Goal: Task Accomplishment & Management: Use online tool/utility

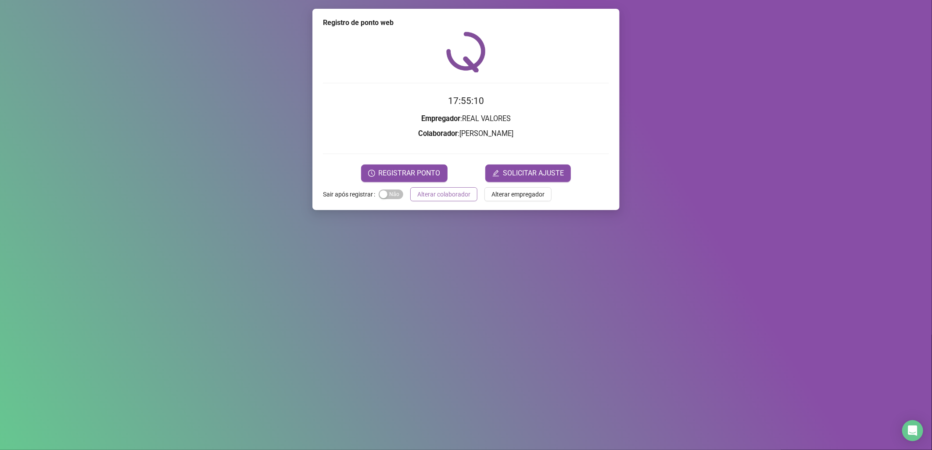
click at [451, 194] on span "Alterar colaborador" at bounding box center [443, 195] width 53 height 10
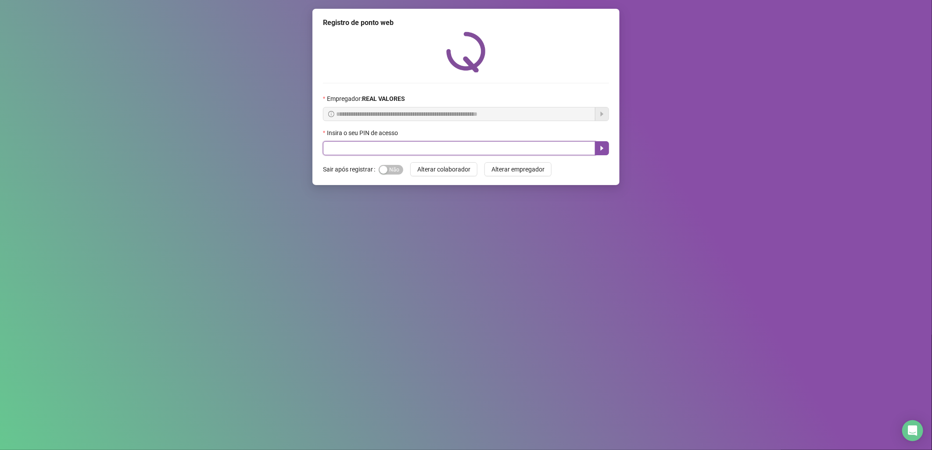
click at [464, 154] on input "text" at bounding box center [459, 148] width 273 height 14
type input "*****"
click at [596, 150] on button "button" at bounding box center [602, 148] width 14 height 14
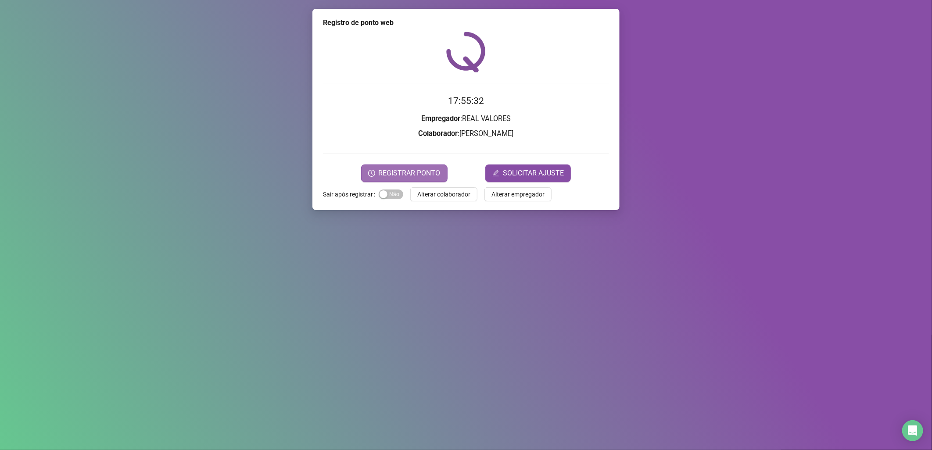
click at [431, 172] on span "REGISTRAR PONTO" at bounding box center [410, 173] width 62 height 11
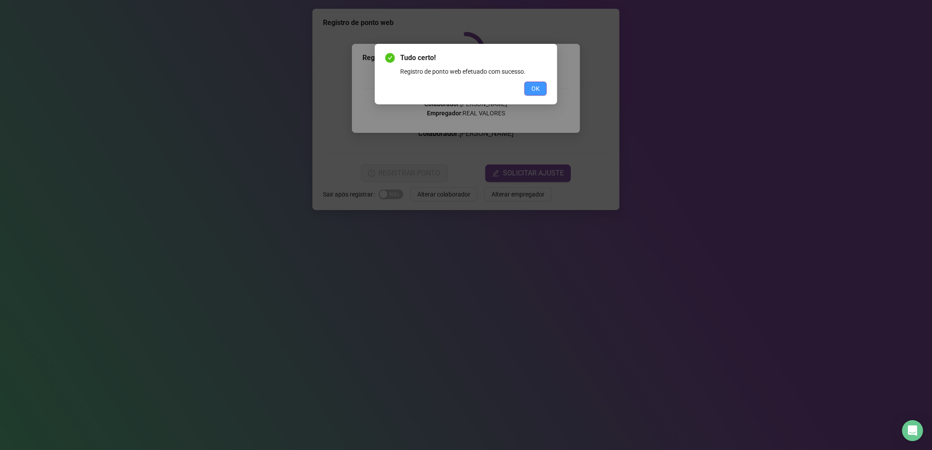
click at [536, 84] on span "OK" at bounding box center [536, 89] width 8 height 10
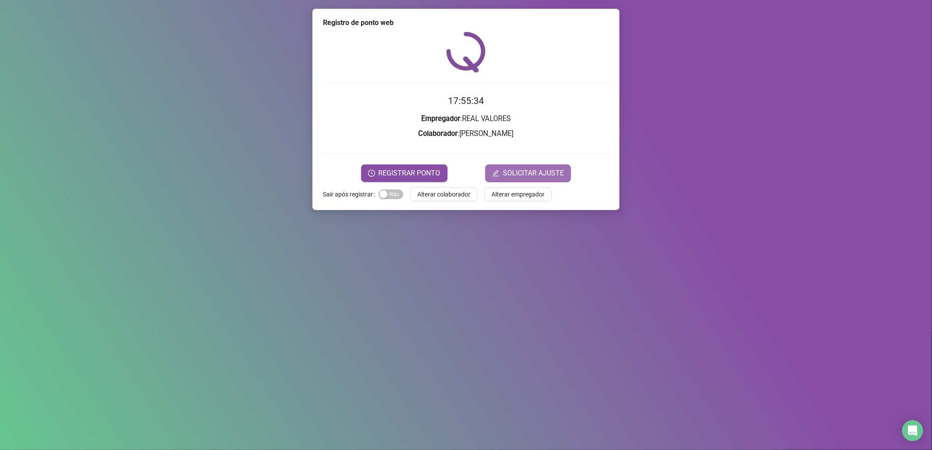
click at [536, 178] on span "SOLICITAR AJUSTE" at bounding box center [533, 173] width 61 height 11
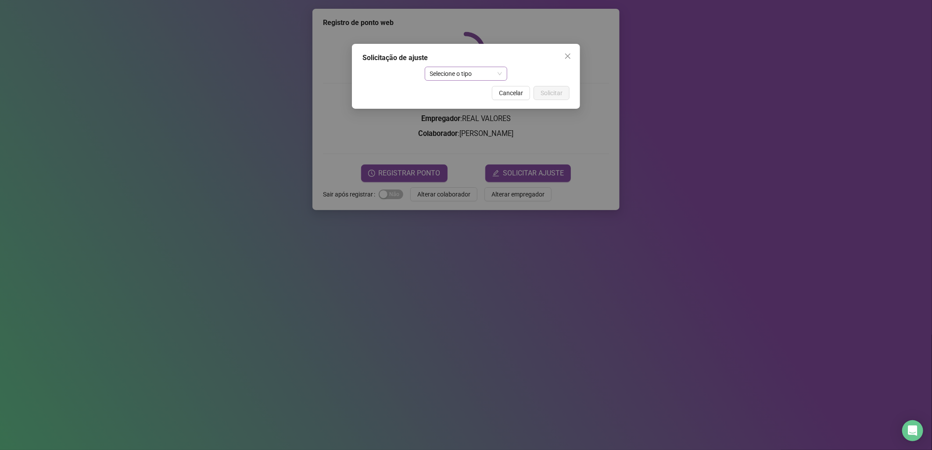
click at [488, 76] on span "Selecione o tipo" at bounding box center [466, 73] width 72 height 13
click at [490, 88] on div "Ajuste manual" at bounding box center [466, 91] width 69 height 10
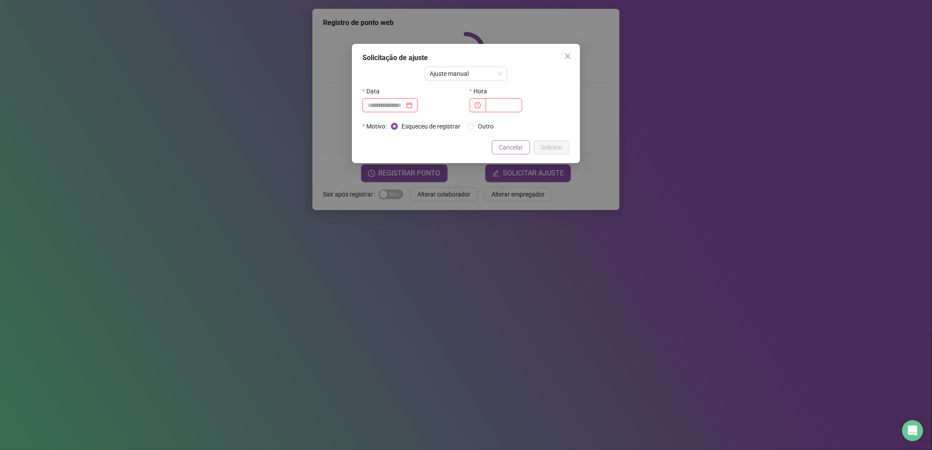
click at [514, 147] on span "Cancelar" at bounding box center [511, 148] width 24 height 10
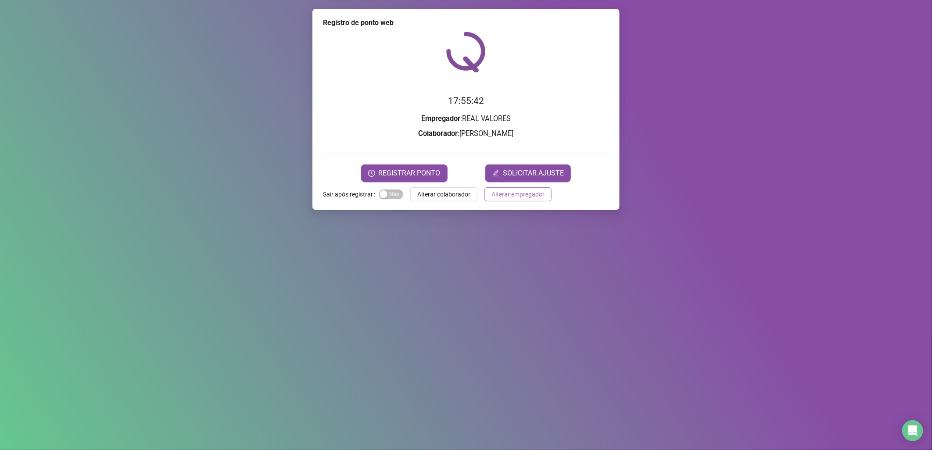
click at [516, 194] on span "Alterar empregador" at bounding box center [518, 195] width 53 height 10
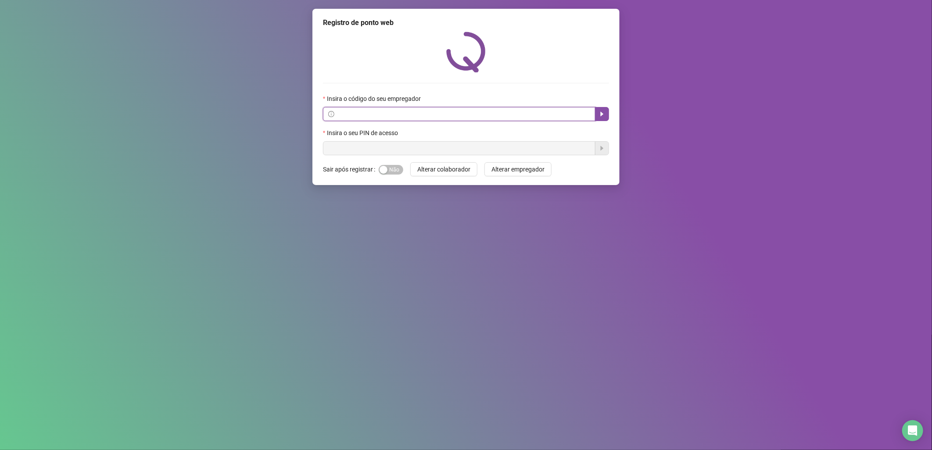
click at [390, 115] on input "text" at bounding box center [463, 114] width 254 height 10
click at [606, 113] on button "button" at bounding box center [602, 114] width 14 height 14
type input "*****"
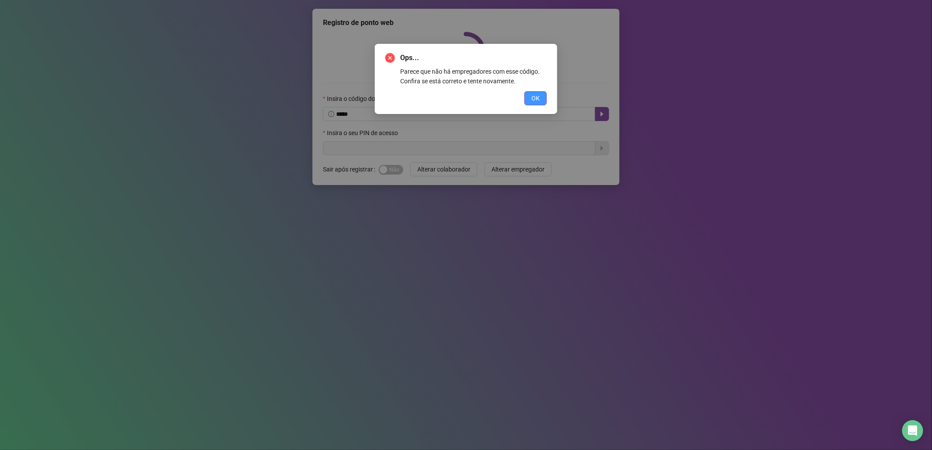
click at [532, 94] on span "OK" at bounding box center [536, 99] width 8 height 10
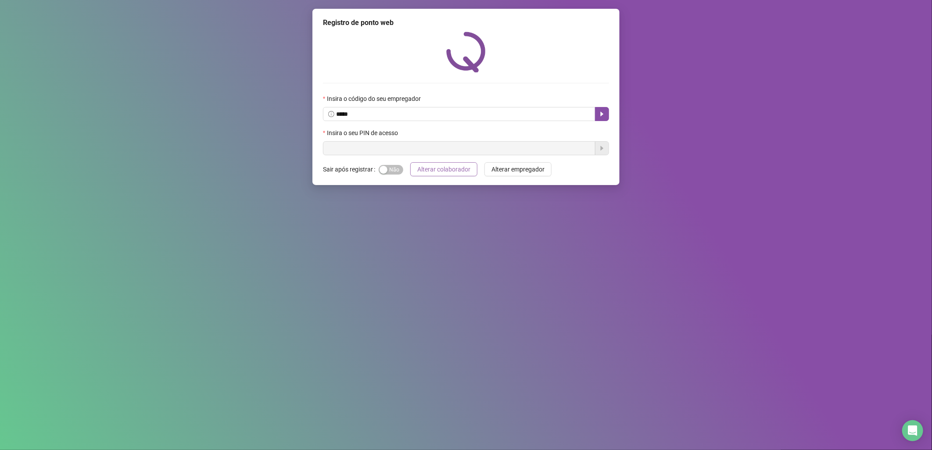
click at [448, 176] on button "Alterar colaborador" at bounding box center [443, 169] width 67 height 14
click at [442, 173] on span "Alterar colaborador" at bounding box center [443, 170] width 53 height 10
drag, startPoint x: 376, startPoint y: 117, endPoint x: 294, endPoint y: 118, distance: 82.1
click at [294, 118] on div "Registro de ponto web Insira o código do seu empregador ***** Insira o seu PIN …" at bounding box center [466, 225] width 932 height 450
